Goal: Find specific page/section: Find specific page/section

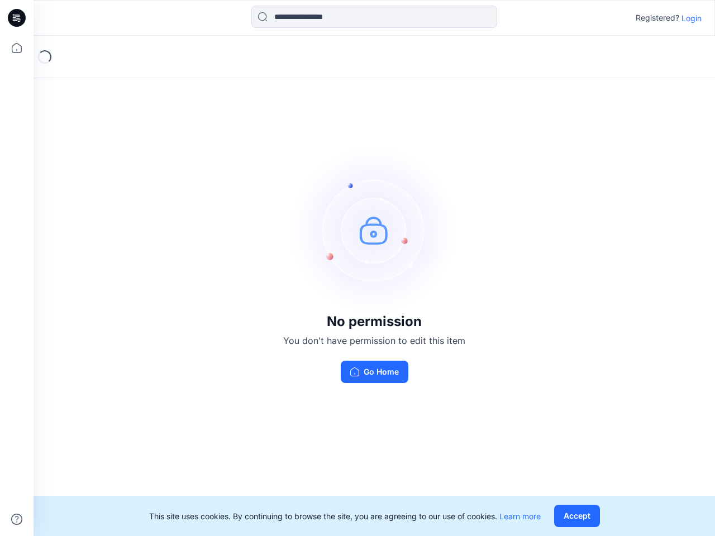
click at [358, 268] on img at bounding box center [375, 230] width 168 height 168
click at [17, 18] on icon at bounding box center [18, 18] width 4 height 1
click at [17, 48] on icon at bounding box center [16, 48] width 25 height 25
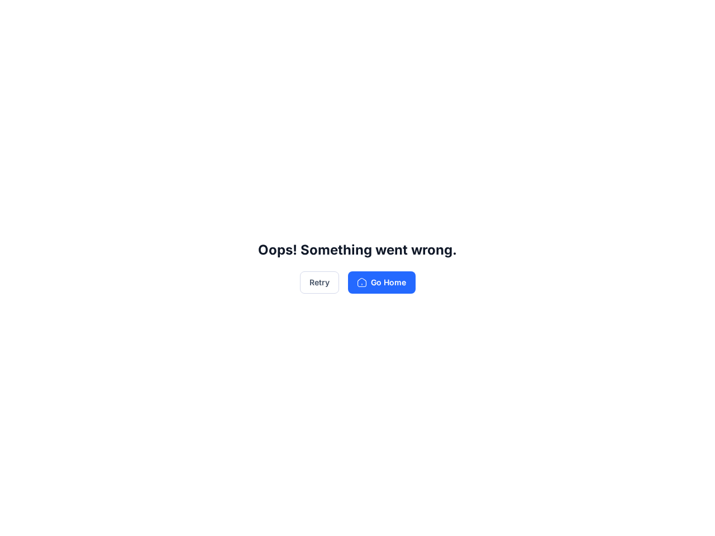
click at [17, 520] on div "Oops! Something went wrong. Retry Go Home" at bounding box center [357, 268] width 715 height 536
click at [374, 17] on div "Oops! Something went wrong. Retry Go Home" at bounding box center [357, 268] width 715 height 536
click at [692, 18] on div "Oops! Something went wrong. Retry Go Home" at bounding box center [357, 268] width 715 height 536
click at [579, 516] on div "Oops! Something went wrong. Retry Go Home" at bounding box center [357, 268] width 715 height 536
